Goal: Task Accomplishment & Management: Use online tool/utility

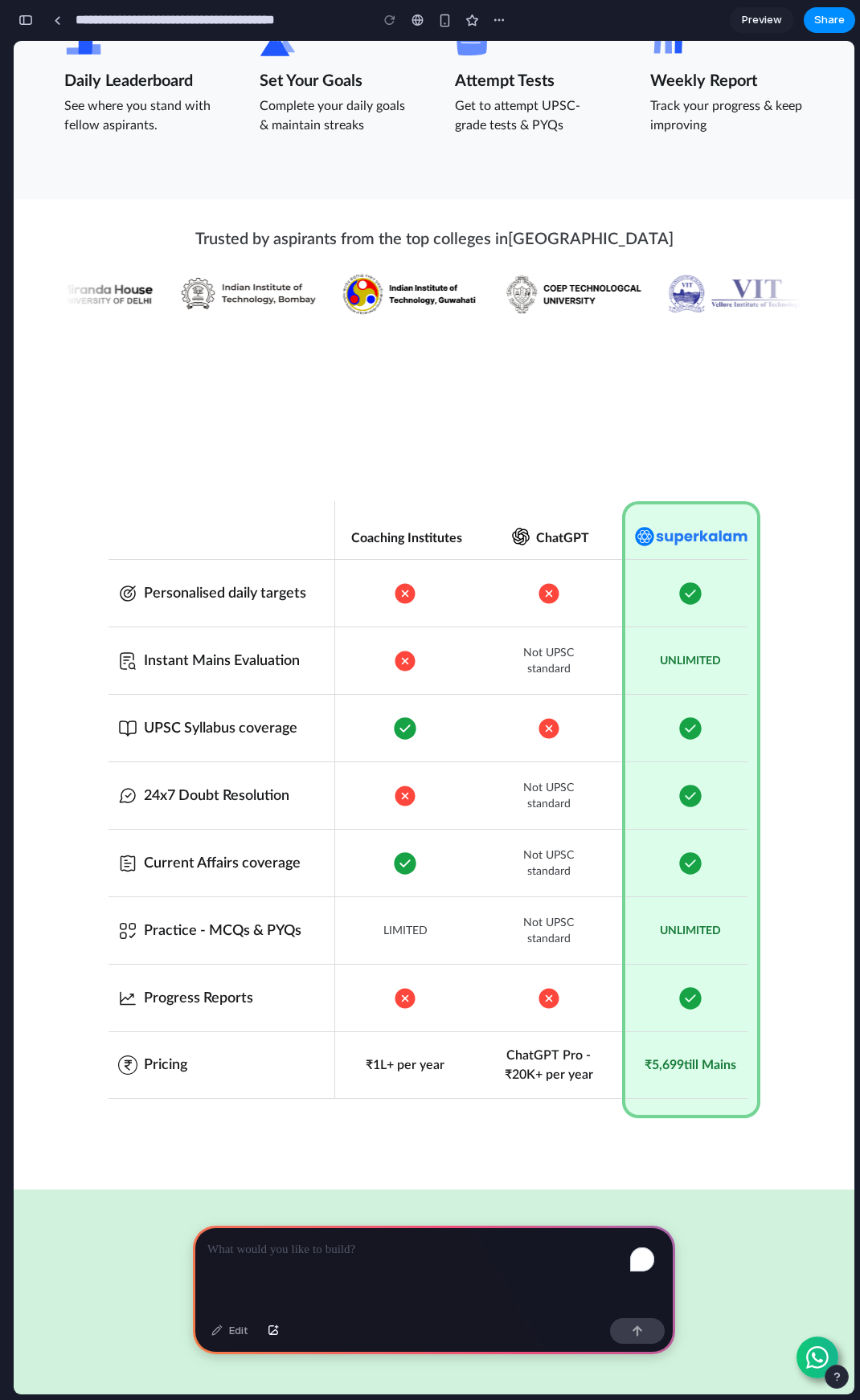
scroll to position [1607, 0]
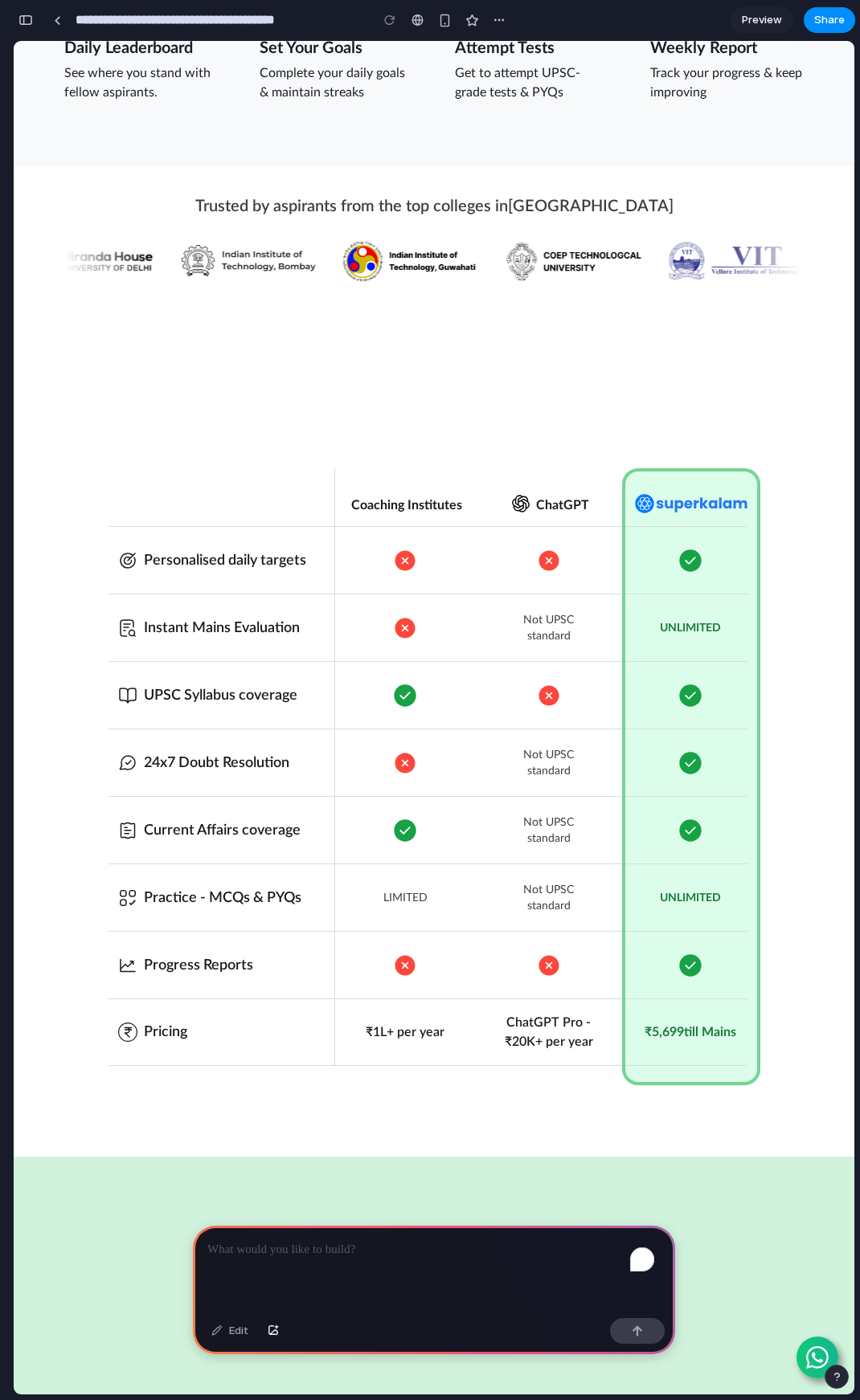
click at [342, 1263] on div "To enrich screen reader interactions, please activate Accessibility in Grammarl…" at bounding box center [434, 1269] width 482 height 86
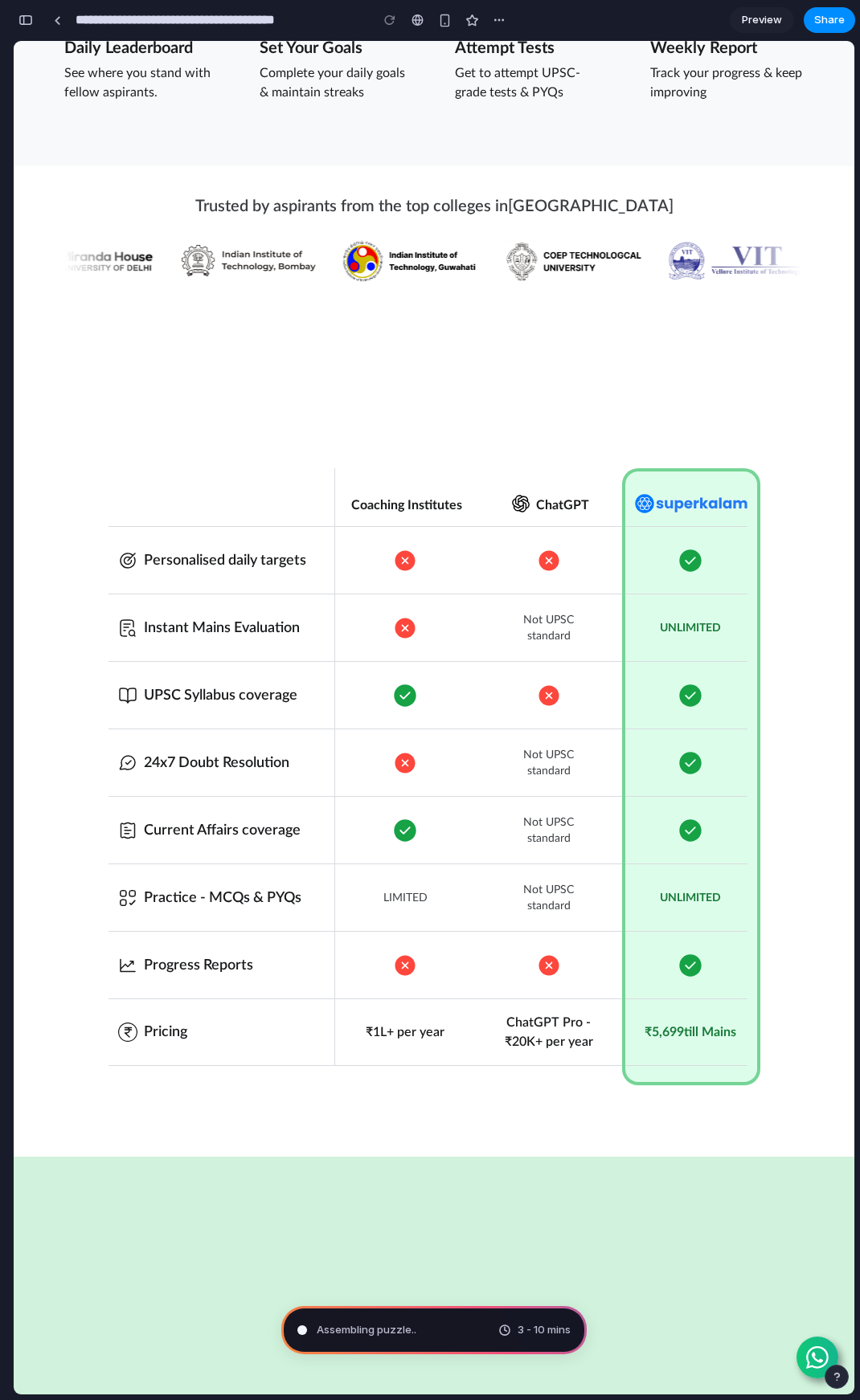
type input "**********"
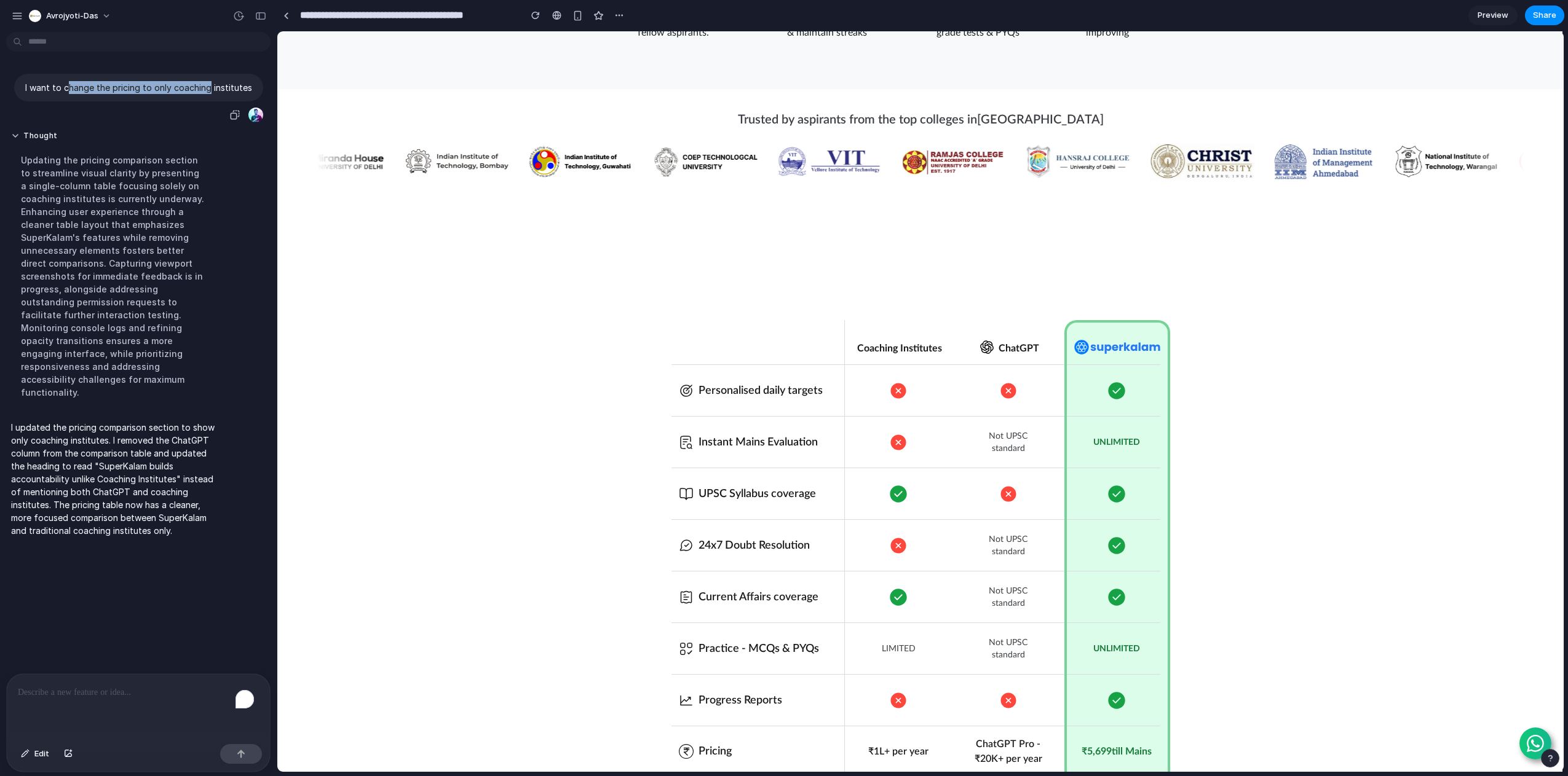
drag, startPoint x: 66, startPoint y: 89, endPoint x: 209, endPoint y: 86, distance: 143.0
click at [209, 86] on p "I want to change the pricing to only coaching institutes" at bounding box center [138, 87] width 227 height 13
drag, startPoint x: 151, startPoint y: 423, endPoint x: 158, endPoint y: 423, distance: 7.0
click at [158, 423] on p "I updated the pricing comparison section to show only coaching institutes. I re…" at bounding box center [114, 479] width 205 height 116
click at [97, 434] on p "I updated the pricing comparison section to show only coaching institutes. I re…" at bounding box center [114, 479] width 205 height 116
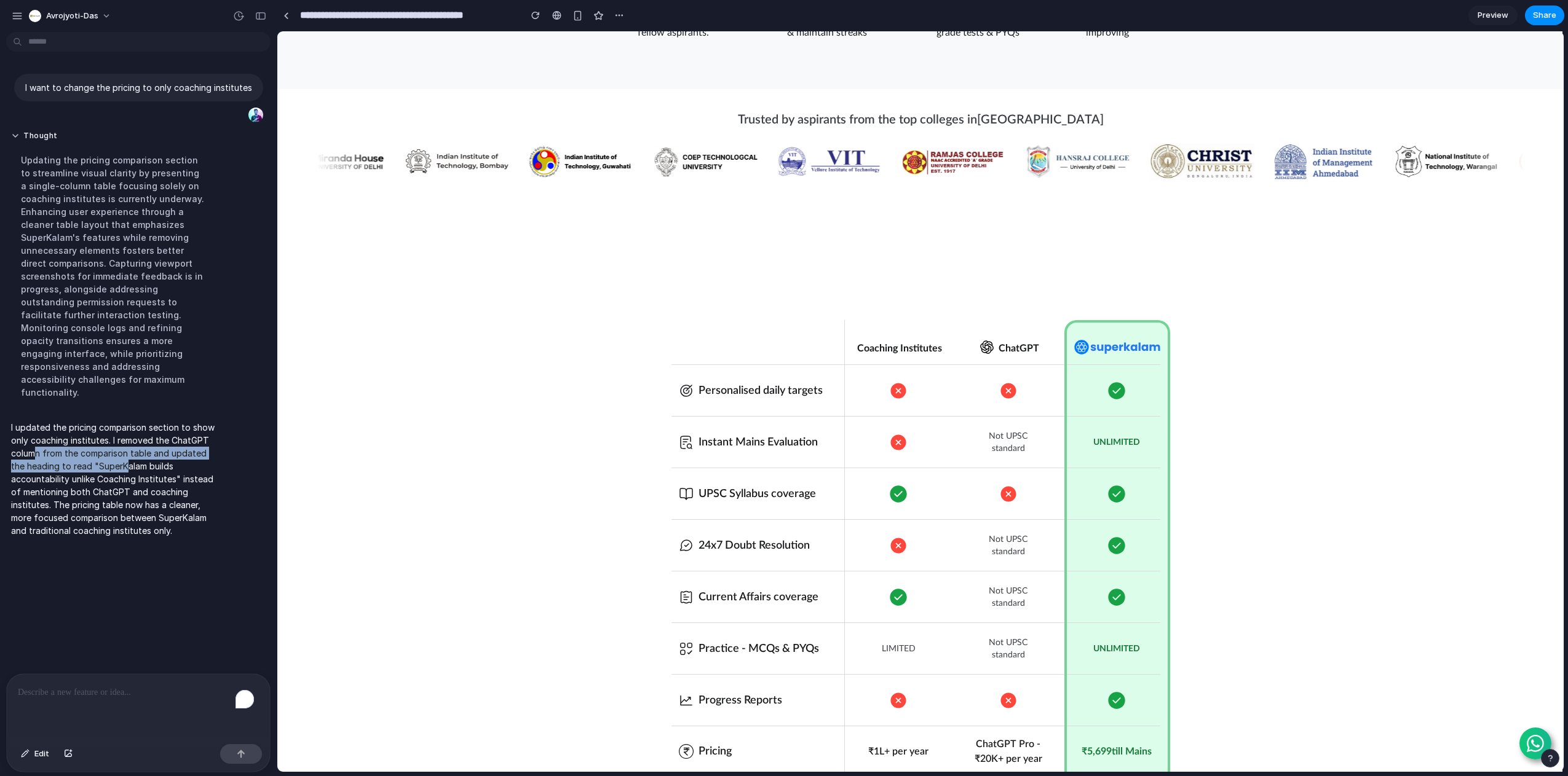
drag, startPoint x: 34, startPoint y: 436, endPoint x: 126, endPoint y: 451, distance: 93.2
click at [126, 451] on p "I updated the pricing comparison section to show only coaching institutes. I re…" at bounding box center [114, 479] width 205 height 116
click at [149, 450] on p "I updated the pricing comparison section to show only coaching institutes. I re…" at bounding box center [114, 479] width 205 height 116
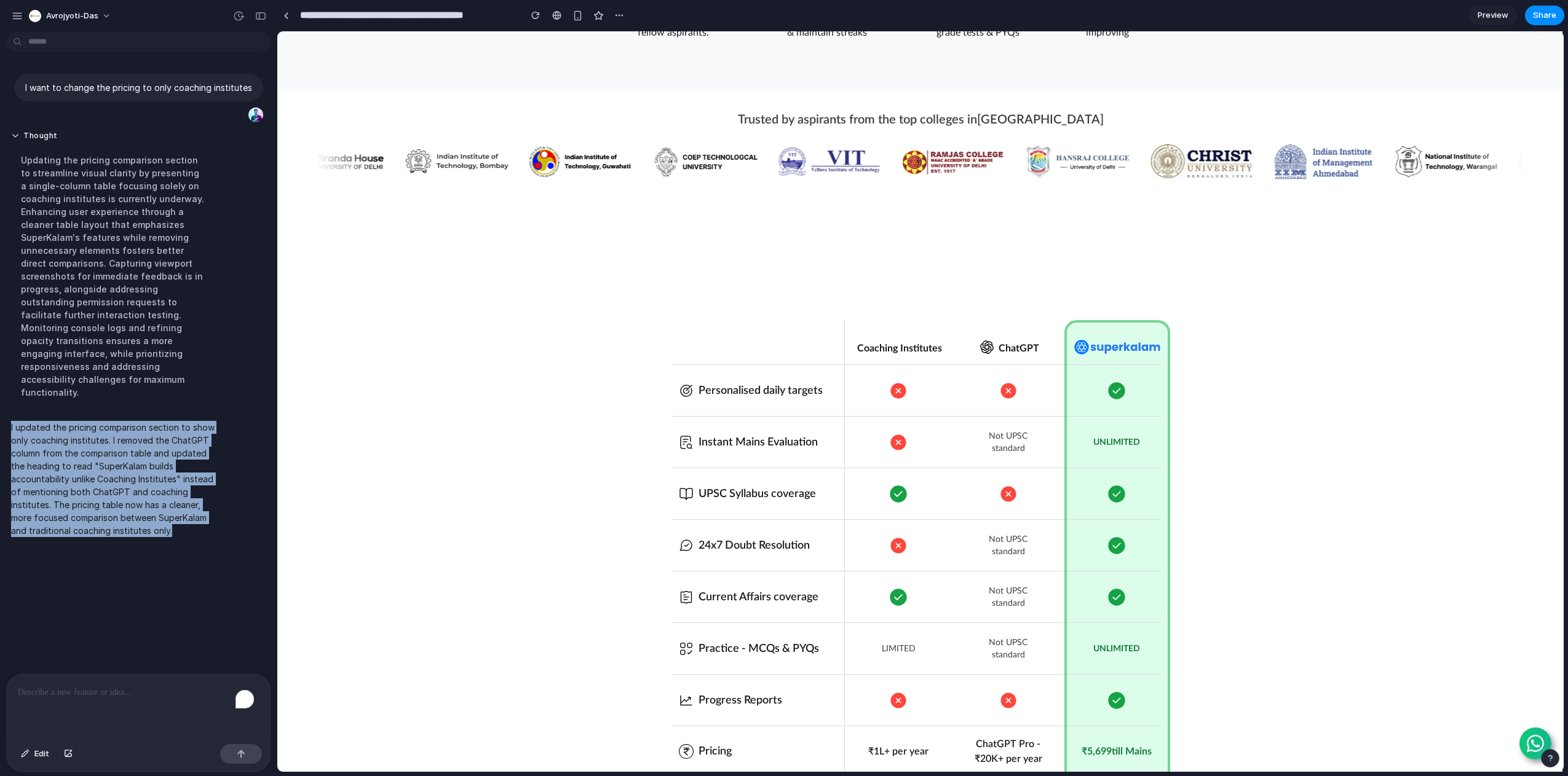
click at [149, 450] on p "I updated the pricing comparison section to show only coaching institutes. I re…" at bounding box center [114, 479] width 205 height 116
click at [61, 463] on p "I updated the pricing comparison section to show only coaching institutes. I re…" at bounding box center [114, 479] width 205 height 116
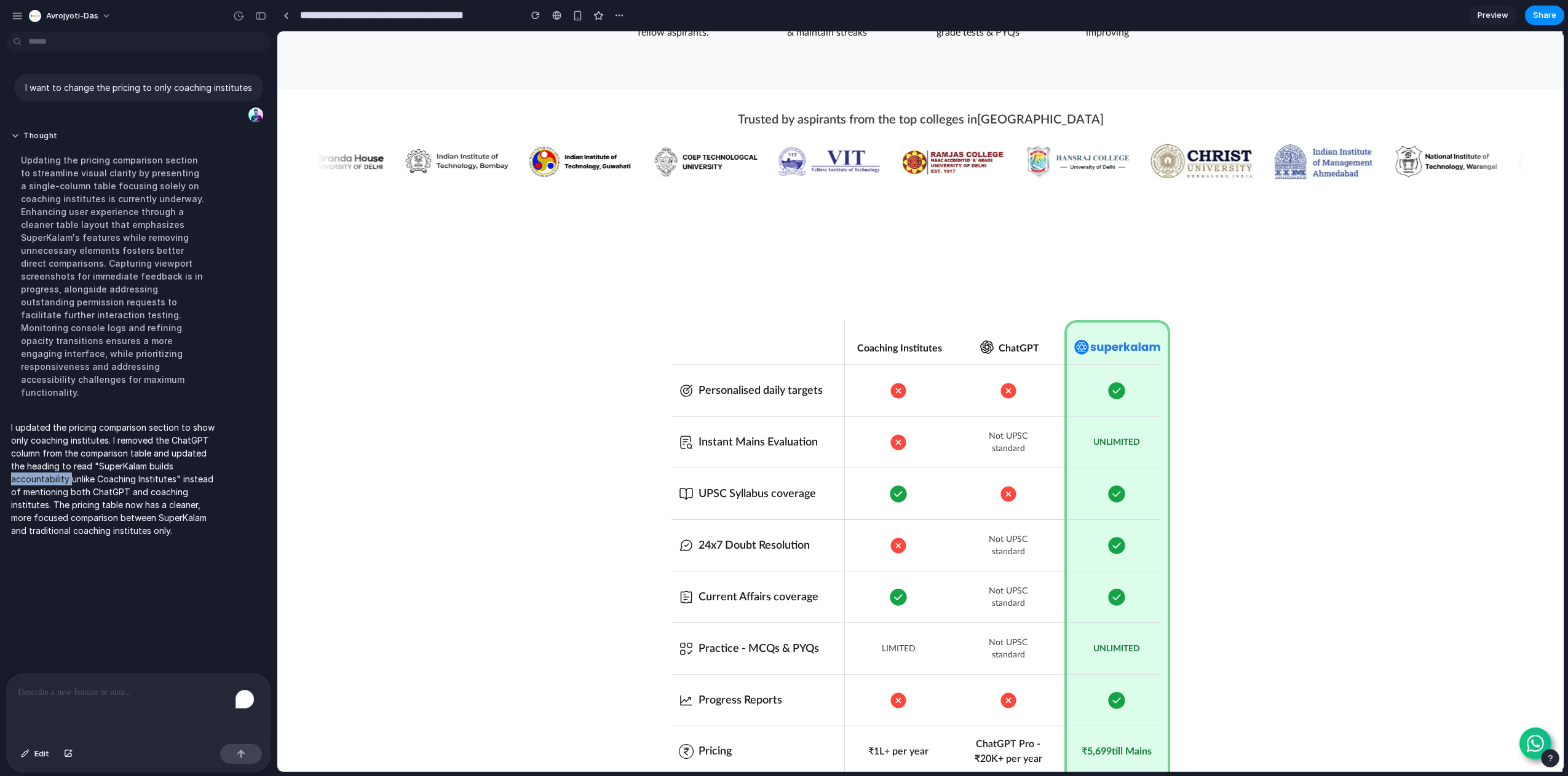
click at [61, 463] on p "I updated the pricing comparison section to show only coaching institutes. I re…" at bounding box center [114, 479] width 205 height 116
click at [43, 457] on p "I updated the pricing comparison section to show only coaching institutes. I re…" at bounding box center [114, 479] width 205 height 116
drag, startPoint x: 50, startPoint y: 477, endPoint x: 158, endPoint y: 504, distance: 111.3
click at [155, 503] on p "I updated the pricing comparison section to show only coaching institutes. I re…" at bounding box center [114, 479] width 205 height 116
click at [188, 515] on p "I updated the pricing comparison section to show only coaching institutes. I re…" at bounding box center [114, 479] width 205 height 116
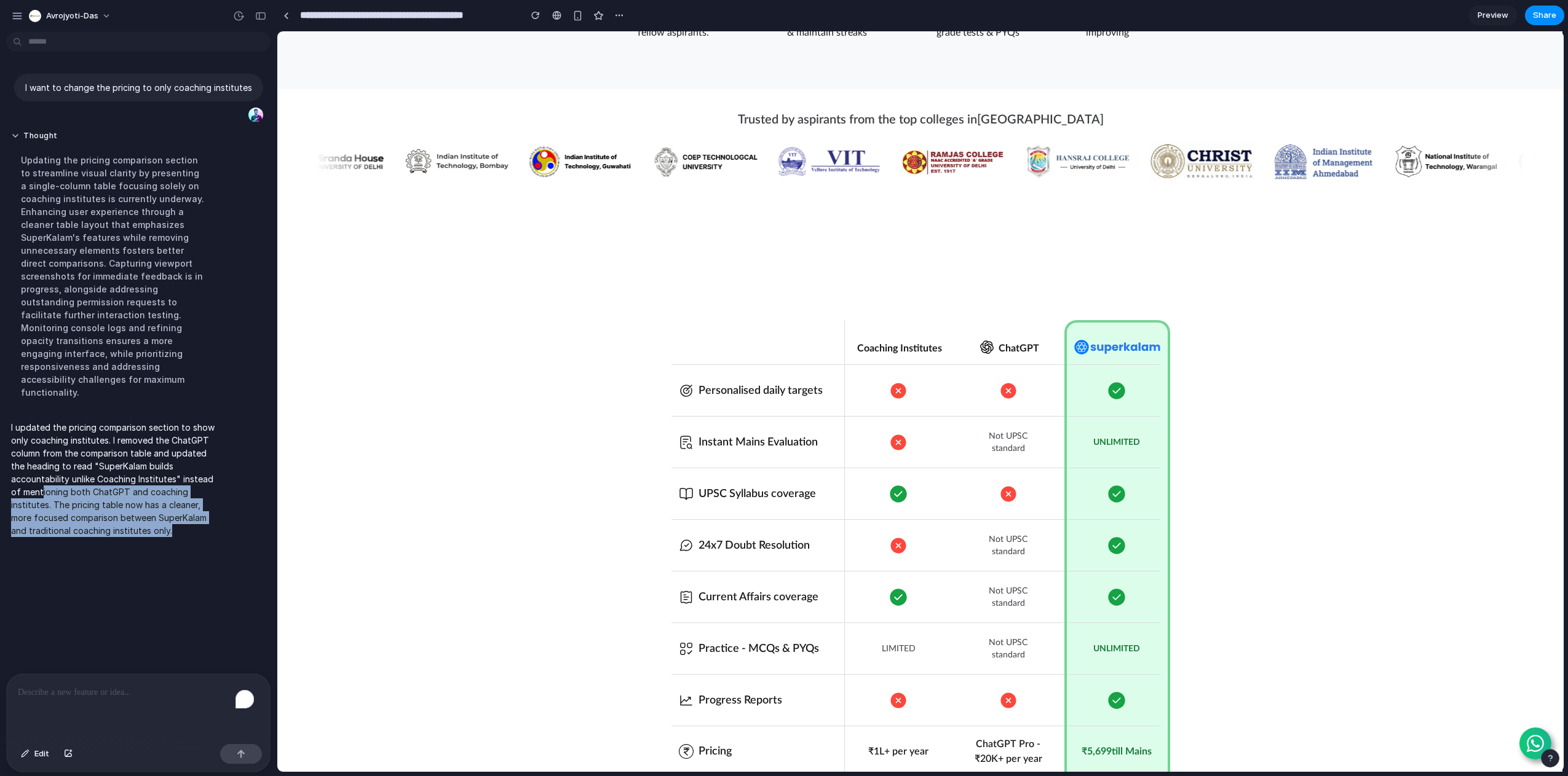
drag, startPoint x: 187, startPoint y: 530, endPoint x: 43, endPoint y: 473, distance: 154.9
click at [43, 473] on div "I updated the pricing comparison section to show only coaching institutes. I re…" at bounding box center [114, 479] width 215 height 131
click at [103, 494] on p "I updated the pricing comparison section to show only coaching institutes. I re…" at bounding box center [114, 479] width 205 height 116
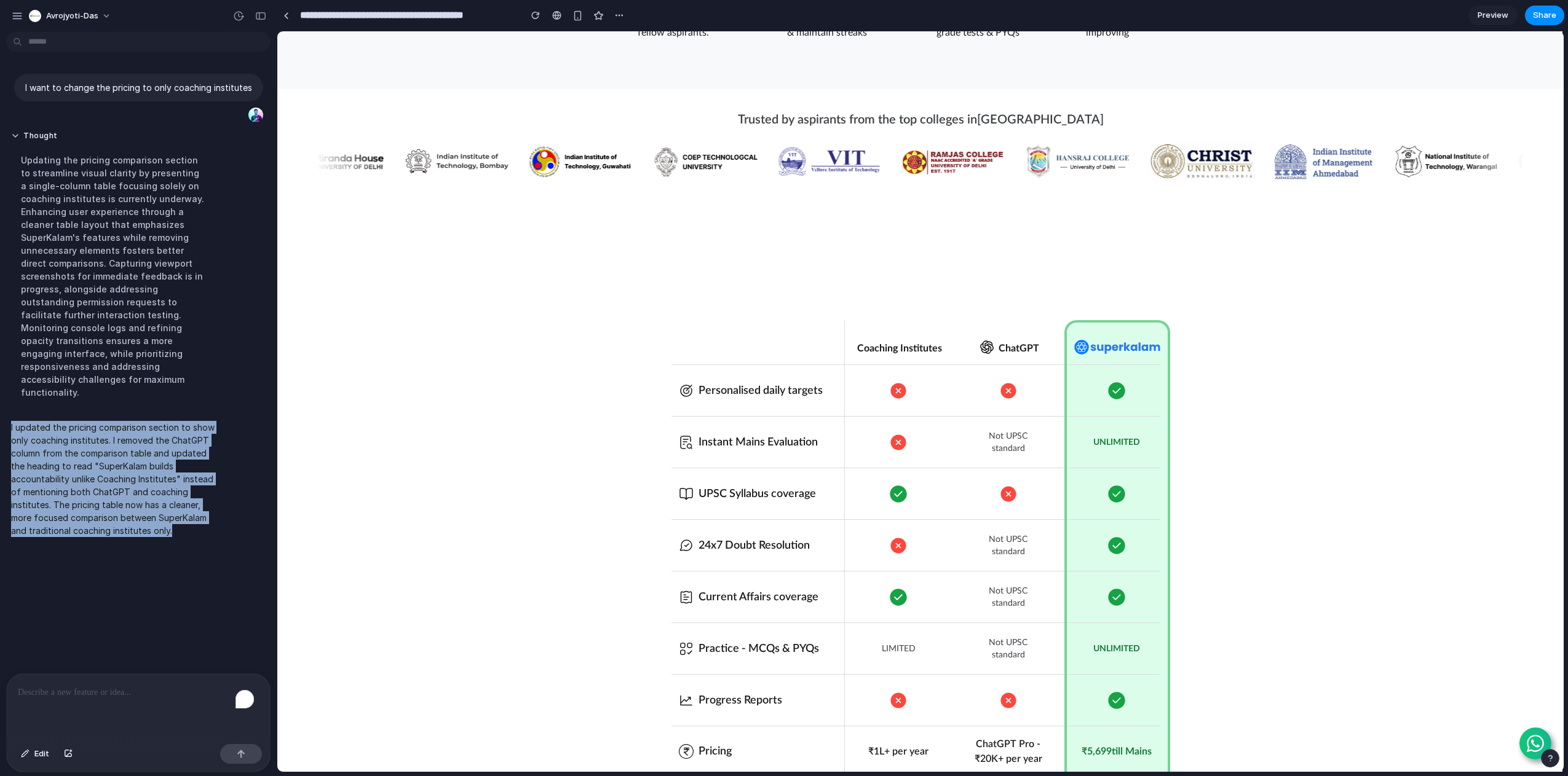
click at [103, 494] on p "I updated the pricing comparison section to show only coaching institutes. I re…" at bounding box center [114, 479] width 205 height 116
click at [133, 511] on p "I updated the pricing comparison section to show only coaching institutes. I re…" at bounding box center [114, 479] width 205 height 116
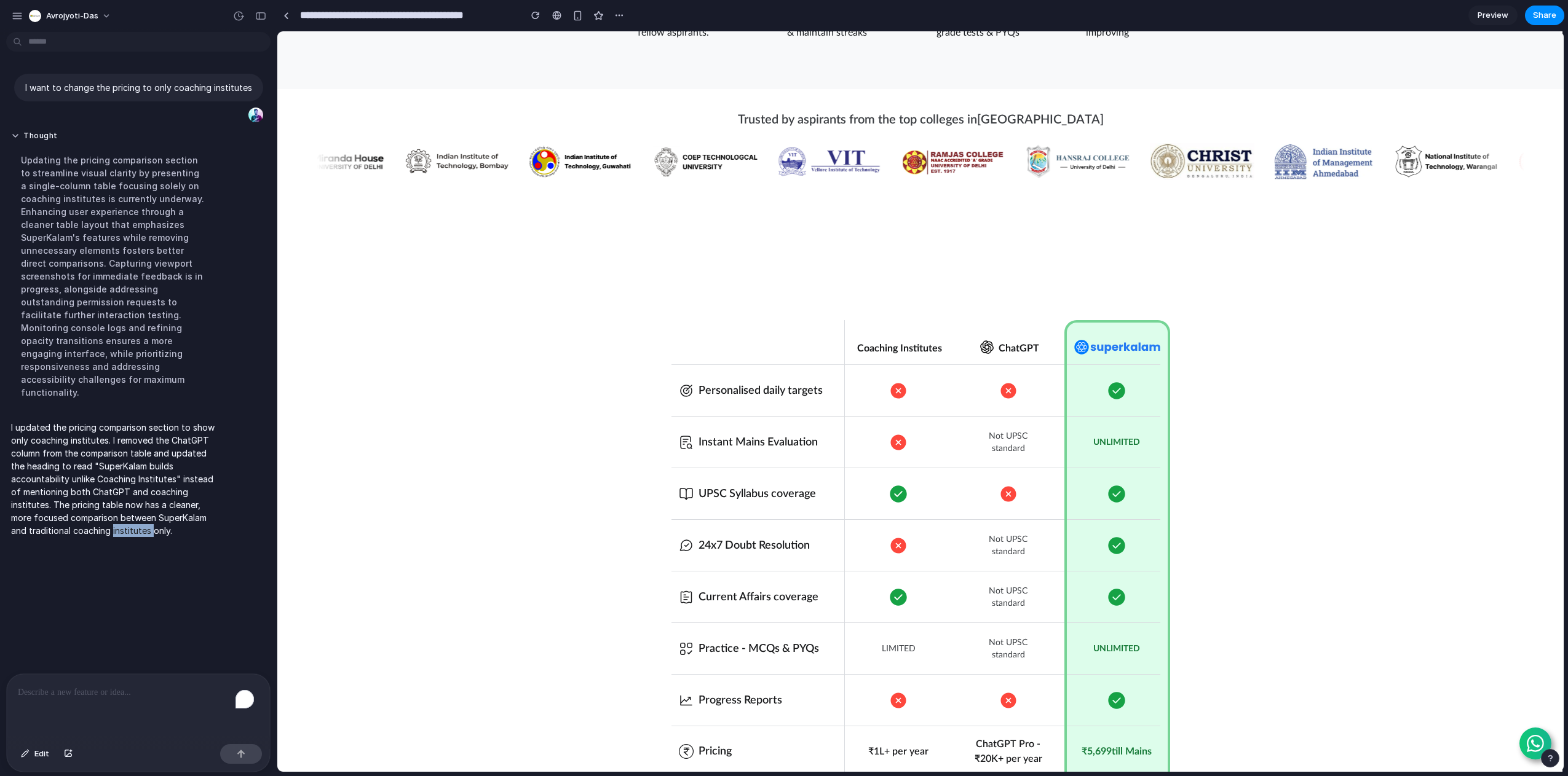
click at [133, 511] on p "I updated the pricing comparison section to show only coaching institutes. I re…" at bounding box center [114, 479] width 205 height 116
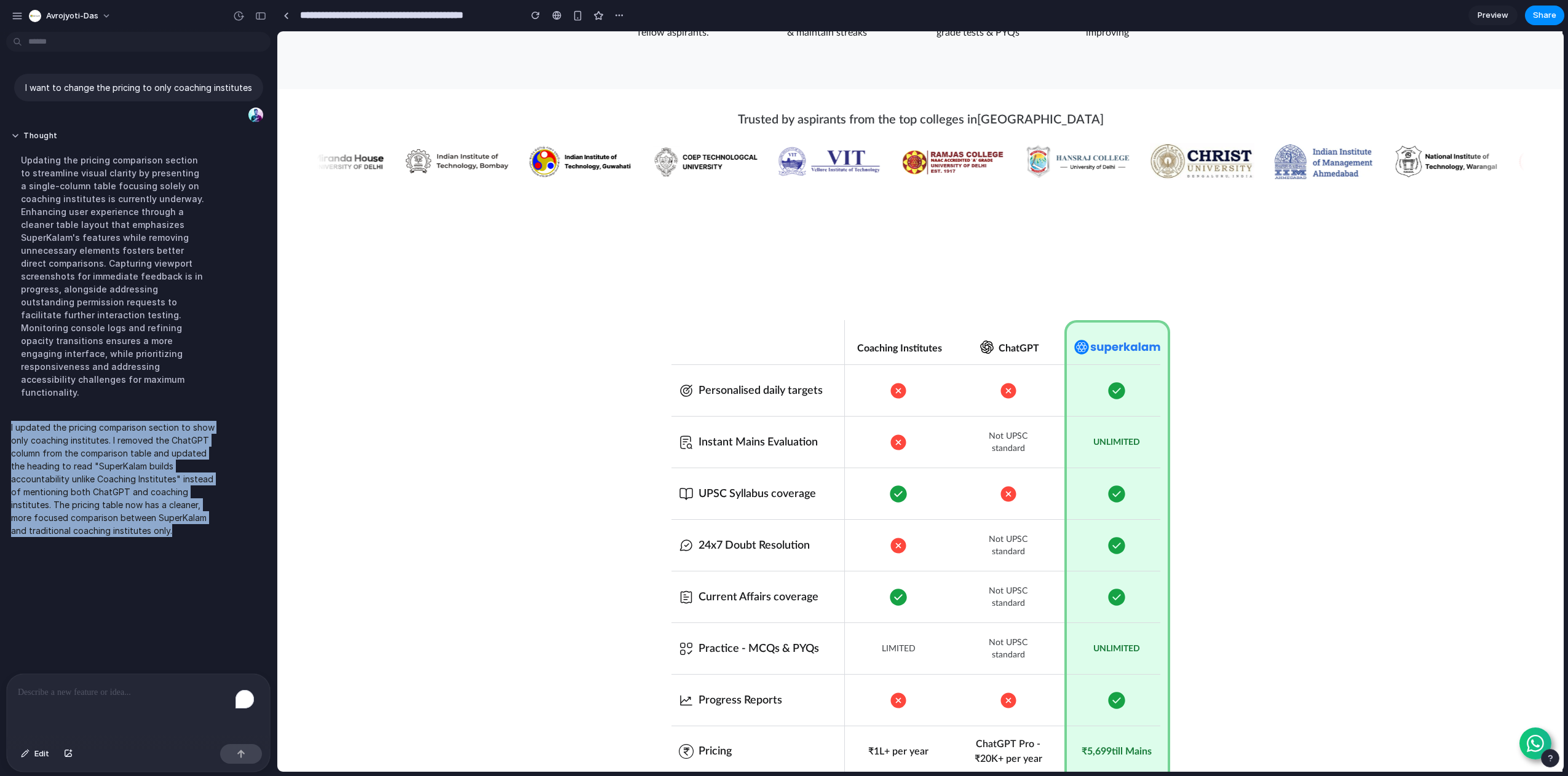
click at [133, 511] on p "I updated the pricing comparison section to show only coaching institutes. I re…" at bounding box center [114, 479] width 205 height 116
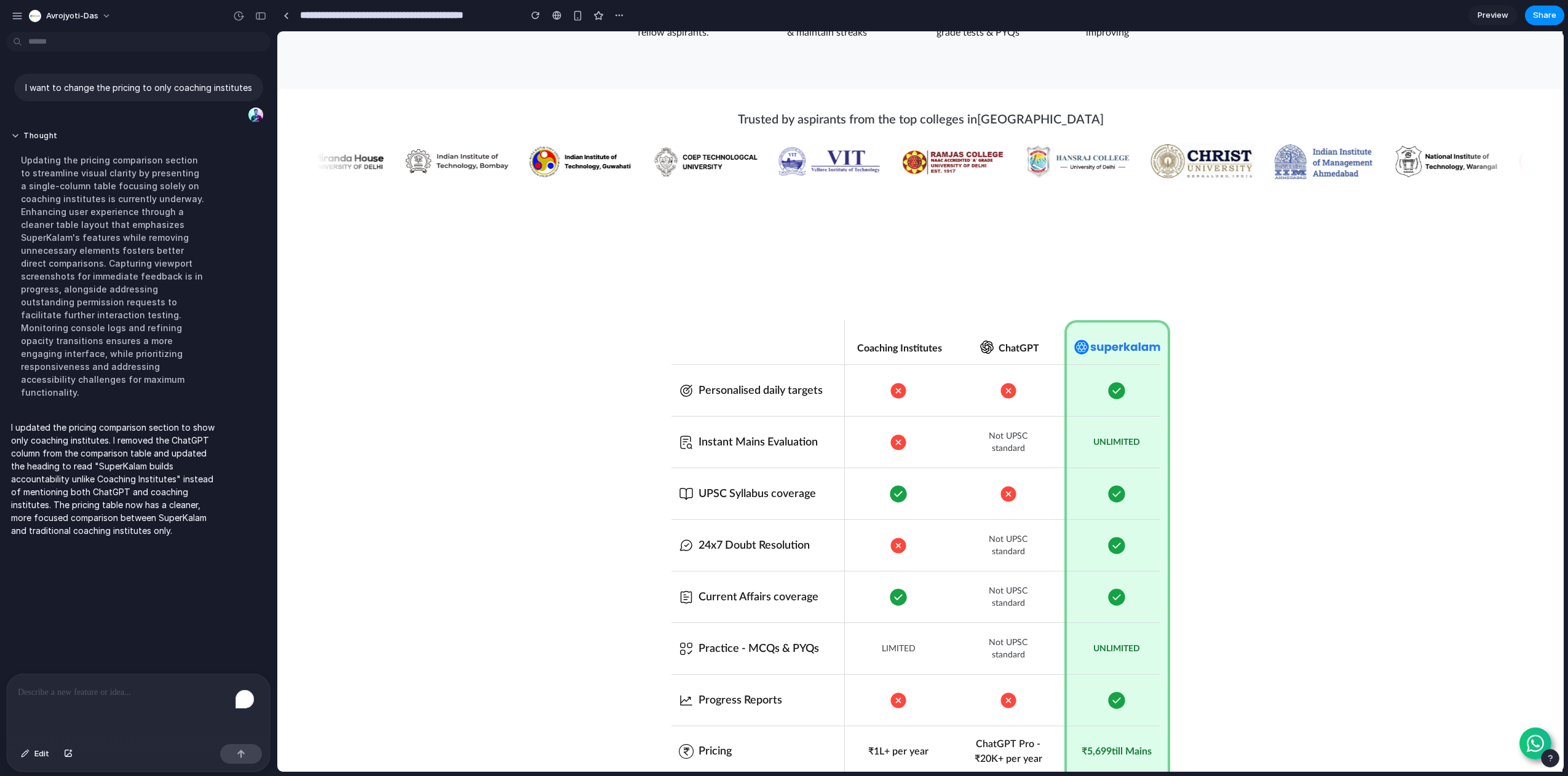
click at [228, 333] on div "Thought Updating the pricing comparison section to streamline visual clarity by…" at bounding box center [135, 268] width 257 height 290
